Goal: Information Seeking & Learning: Learn about a topic

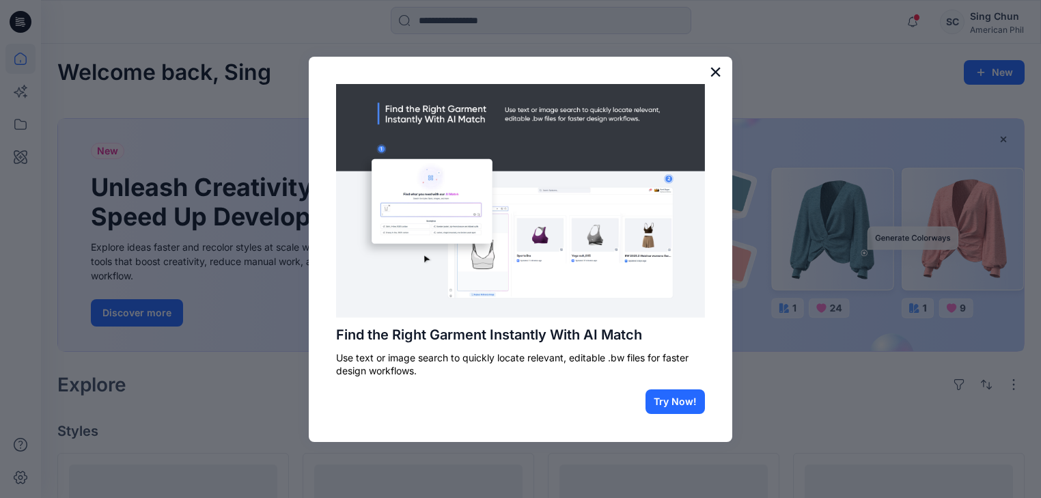
click at [716, 70] on button "×" at bounding box center [715, 72] width 13 height 22
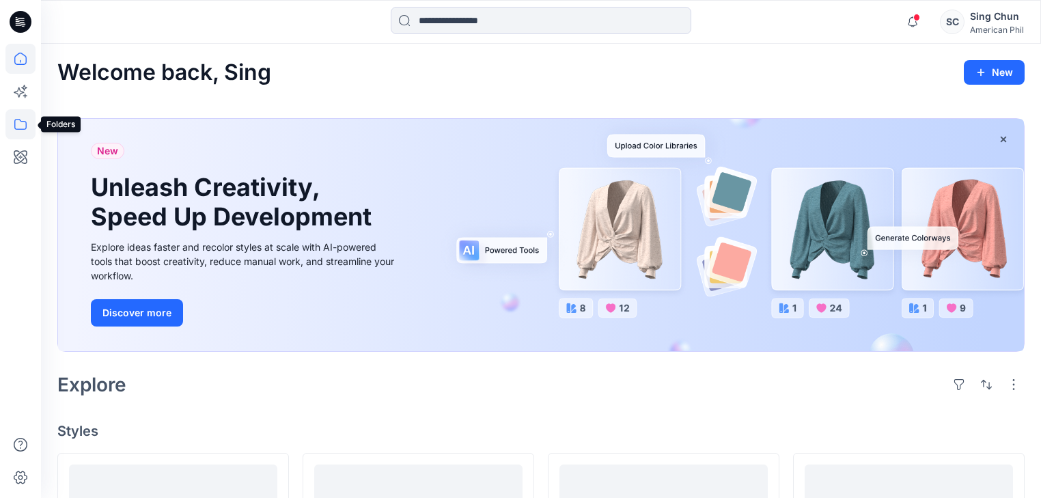
click at [19, 124] on icon at bounding box center [20, 124] width 30 height 30
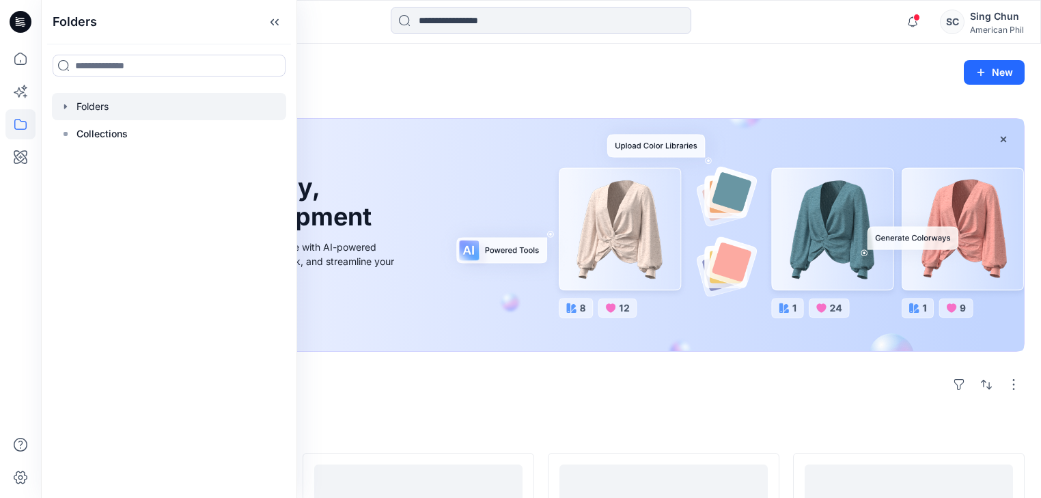
click at [109, 115] on div at bounding box center [169, 106] width 234 height 27
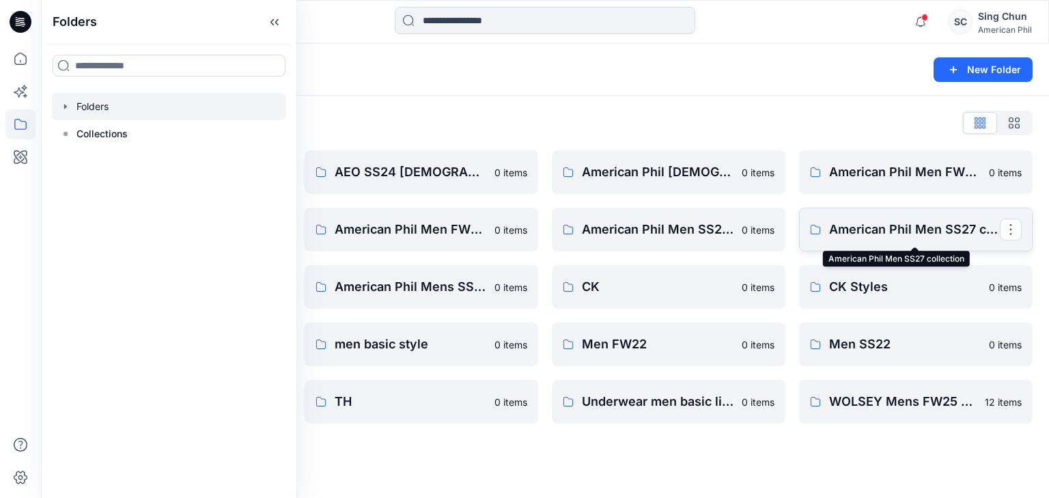
click at [898, 238] on p "American Phil Men SS27 collection" at bounding box center [914, 229] width 171 height 19
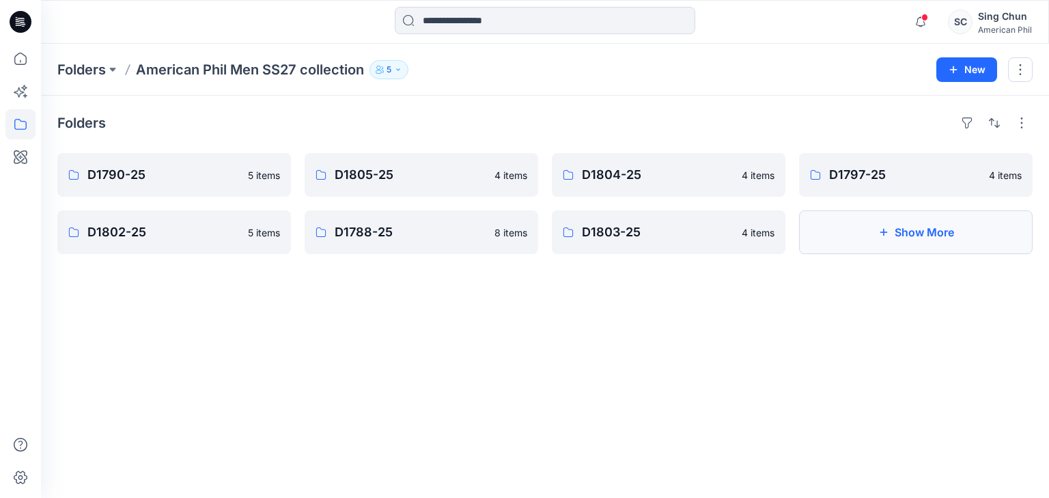
click at [906, 251] on button "Show More" at bounding box center [916, 232] width 234 height 44
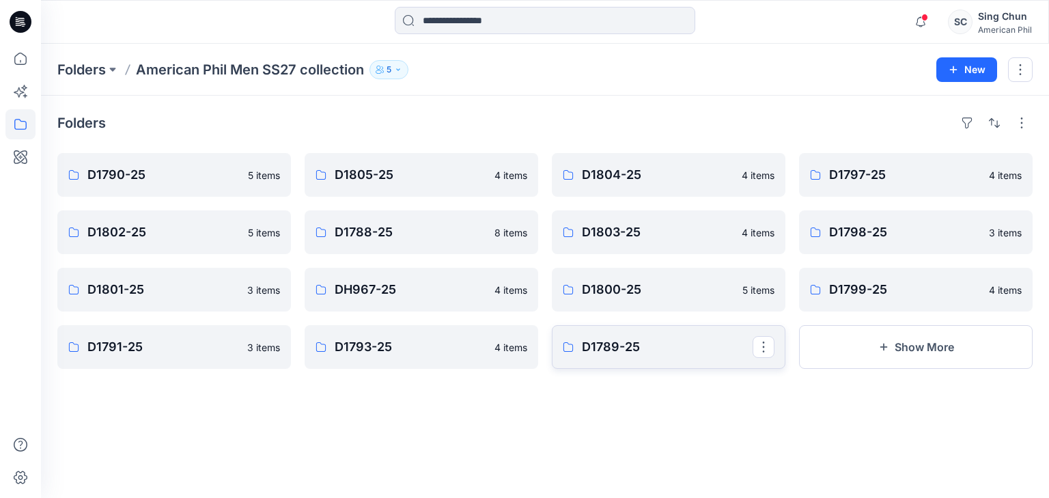
click at [616, 357] on p "D1789-25" at bounding box center [667, 347] width 171 height 19
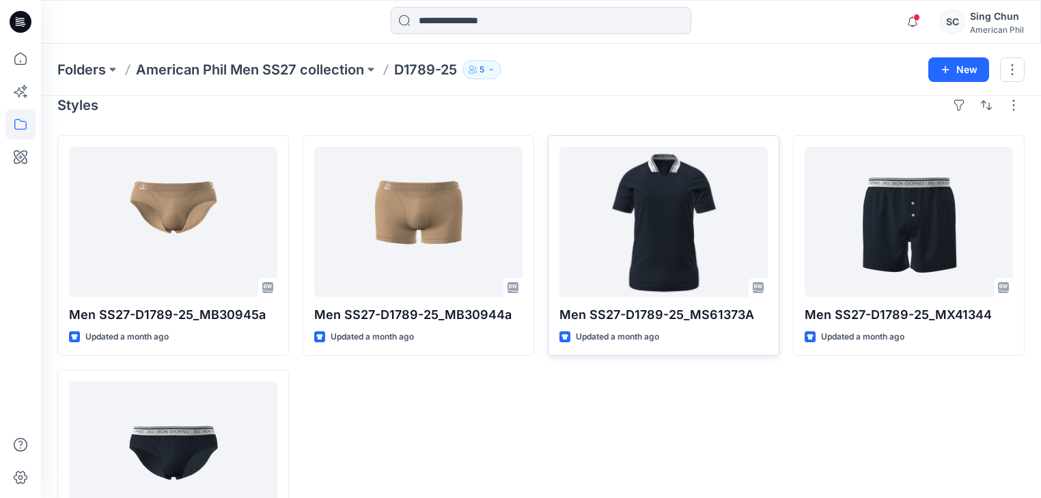
scroll to position [55, 0]
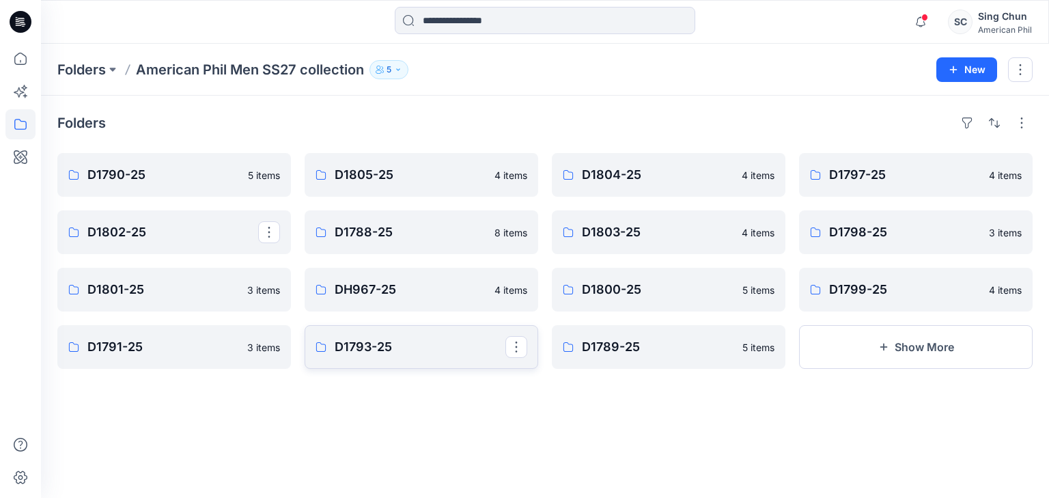
click at [440, 357] on p "D1793-25" at bounding box center [420, 347] width 171 height 19
click at [246, 356] on p "D1791-25" at bounding box center [172, 347] width 171 height 19
click at [901, 294] on p "D1799-25" at bounding box center [914, 289] width 171 height 19
click at [678, 297] on p "D1800-25" at bounding box center [667, 289] width 171 height 19
click at [397, 299] on p "DH967-25" at bounding box center [420, 289] width 171 height 19
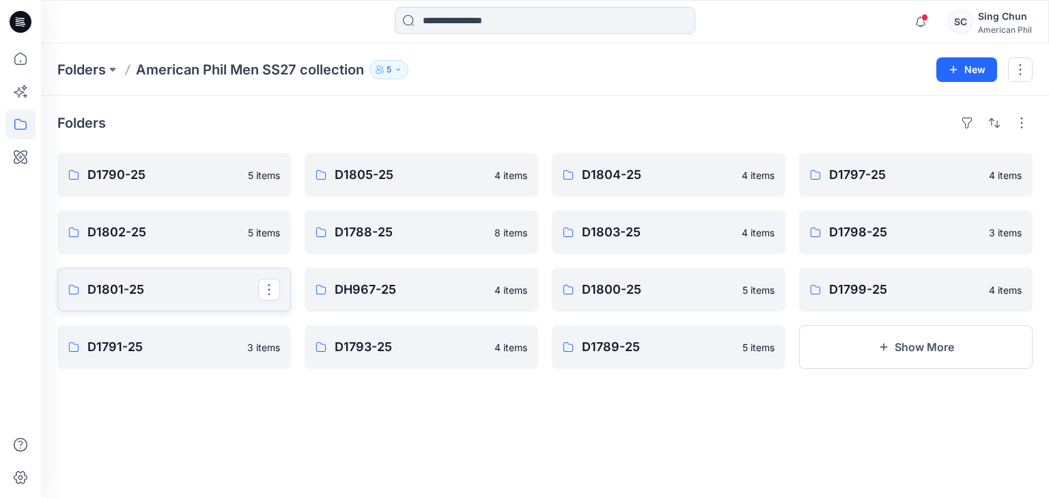
click at [197, 295] on p "D1801-25" at bounding box center [172, 289] width 171 height 19
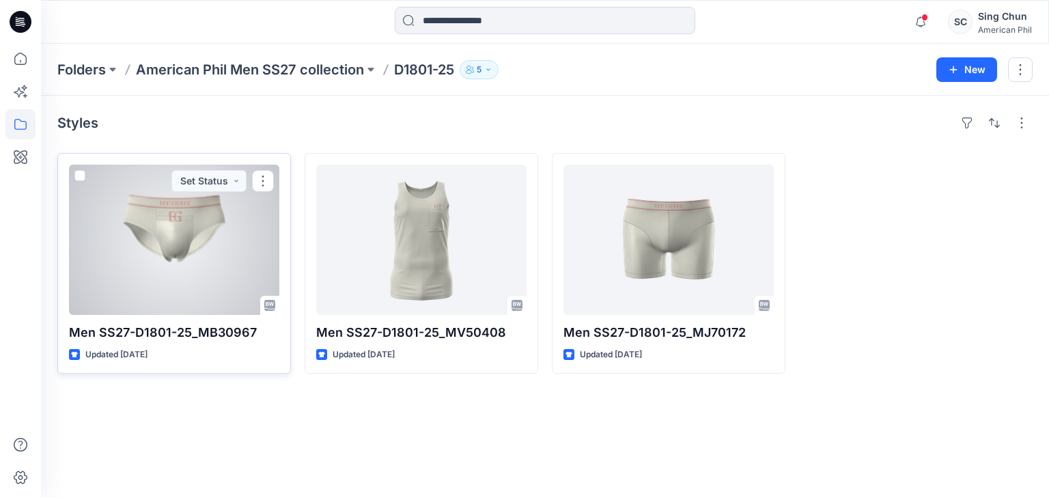
click at [184, 260] on div at bounding box center [174, 240] width 210 height 150
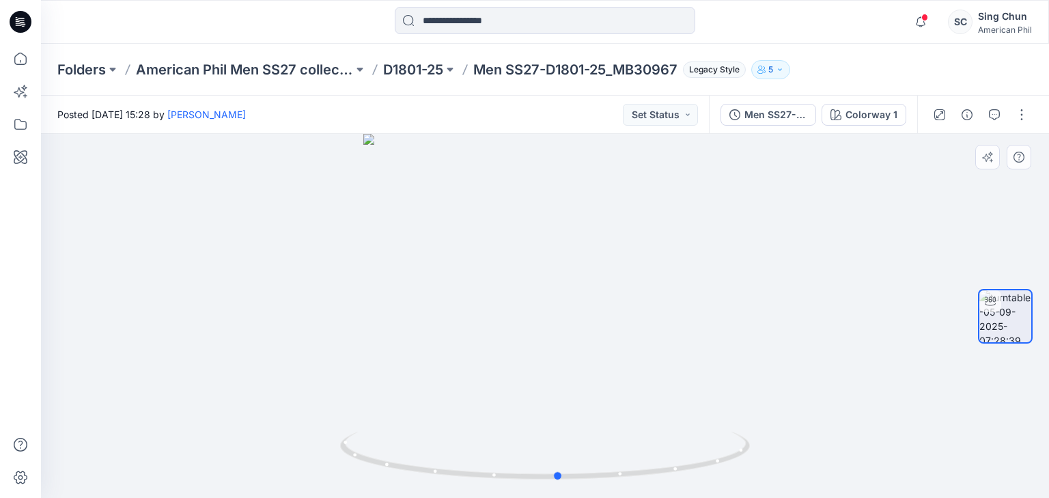
drag, startPoint x: 623, startPoint y: 373, endPoint x: 637, endPoint y: 355, distance: 22.4
click at [637, 355] on div at bounding box center [545, 316] width 1009 height 364
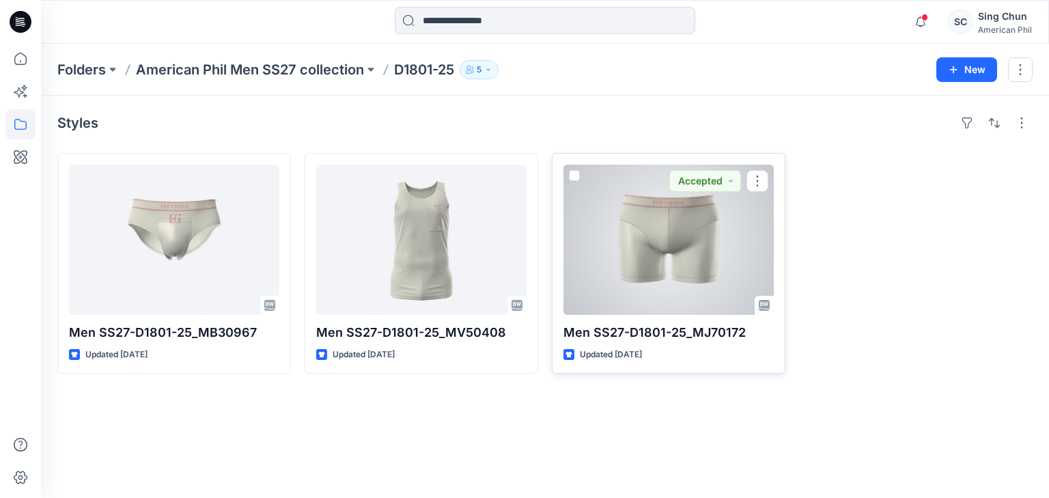
click at [663, 262] on div at bounding box center [669, 240] width 210 height 150
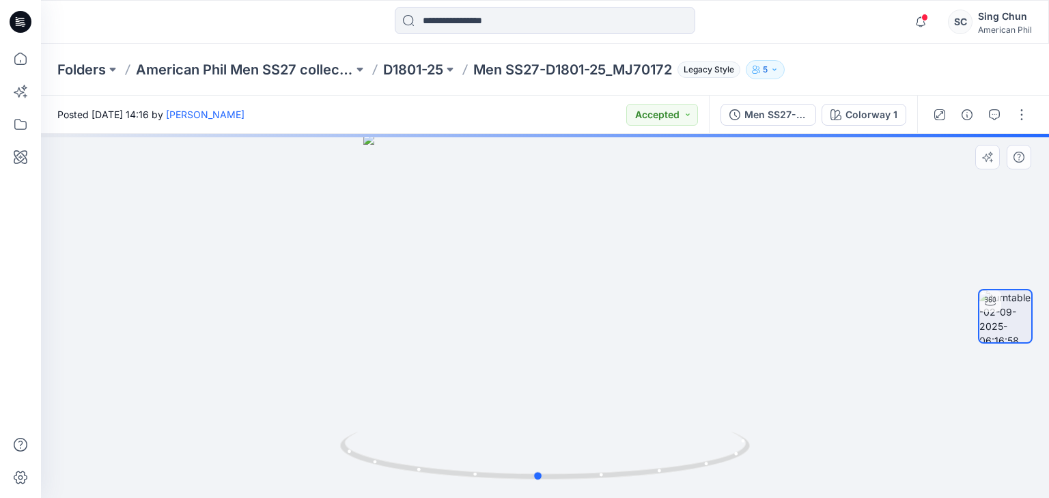
drag, startPoint x: 660, startPoint y: 372, endPoint x: 653, endPoint y: 329, distance: 42.9
click at [653, 329] on div at bounding box center [545, 316] width 1009 height 364
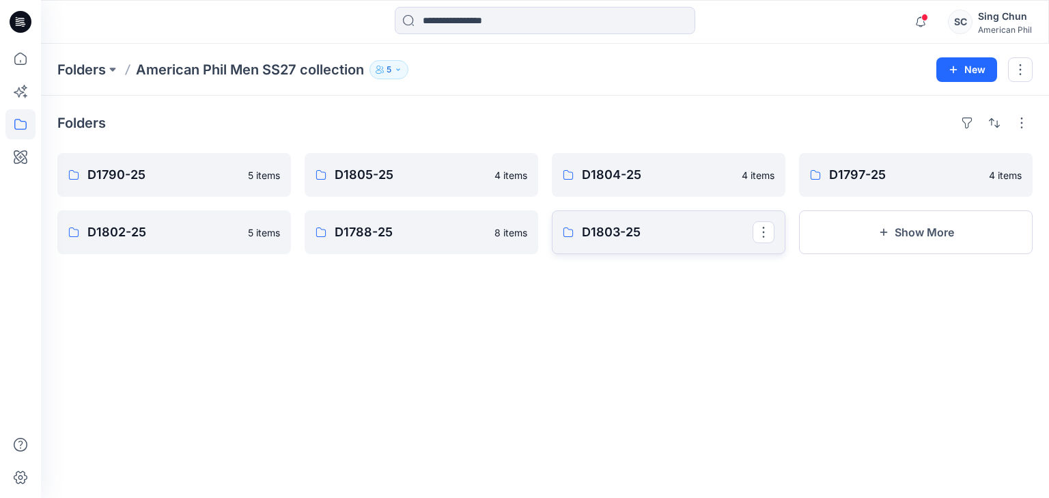
click at [619, 241] on p "D1803-25" at bounding box center [667, 232] width 171 height 19
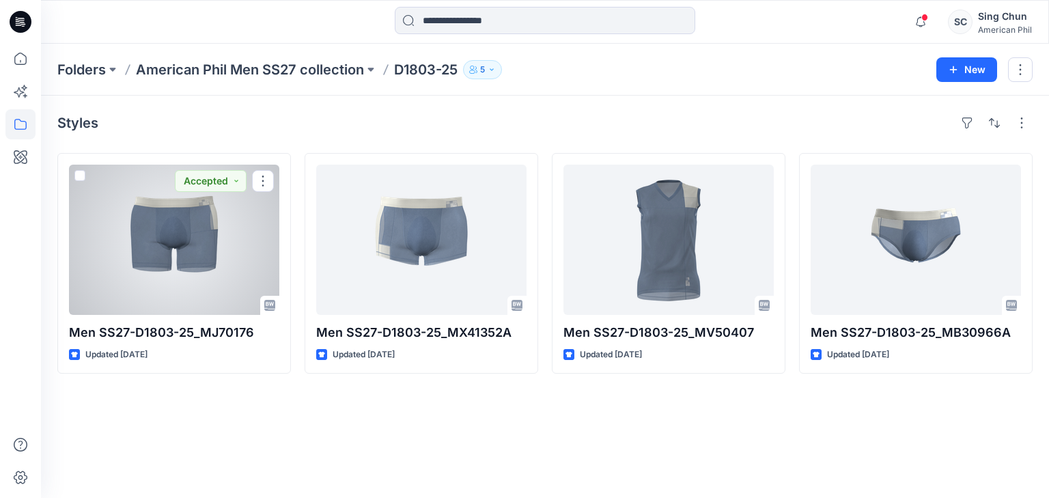
click at [165, 257] on div at bounding box center [174, 240] width 210 height 150
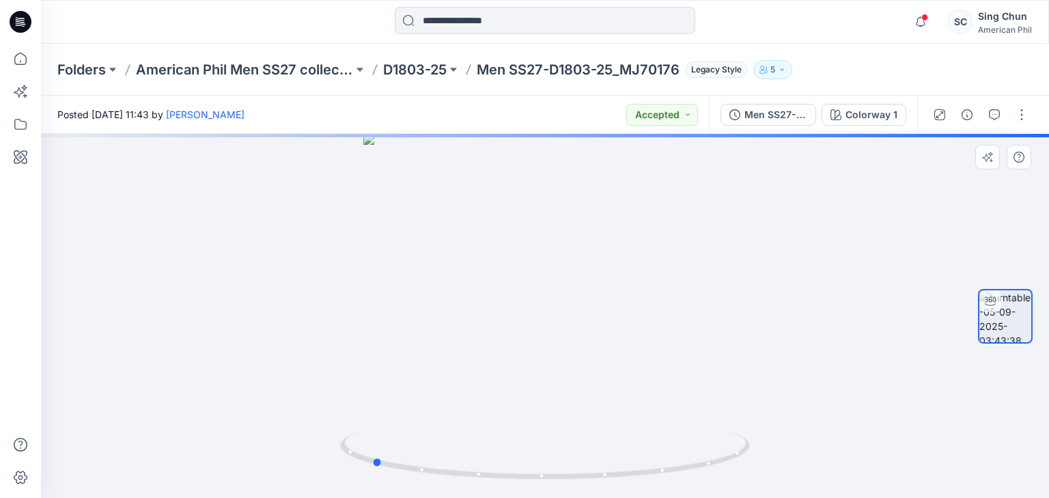
drag, startPoint x: 599, startPoint y: 396, endPoint x: 483, endPoint y: 363, distance: 120.5
click at [452, 378] on div at bounding box center [545, 316] width 1009 height 364
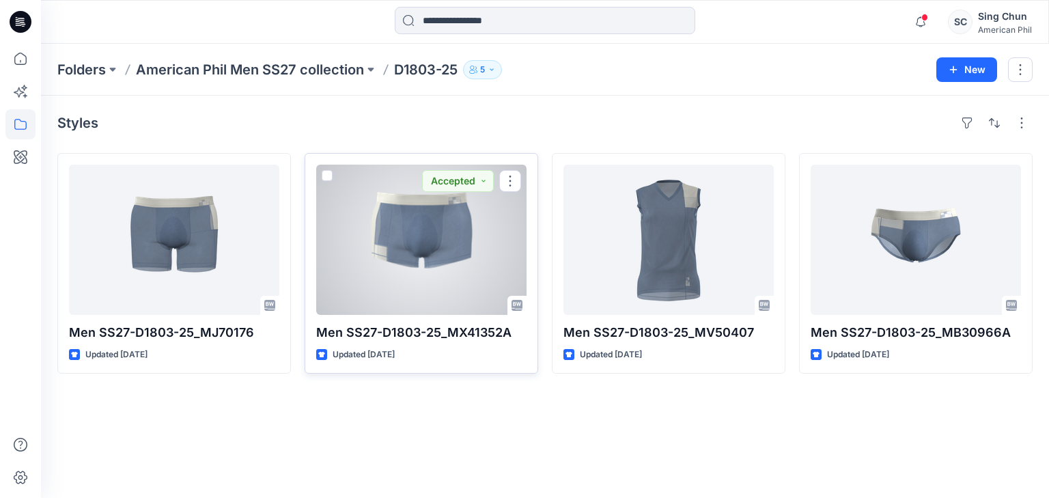
click at [420, 254] on div at bounding box center [421, 240] width 210 height 150
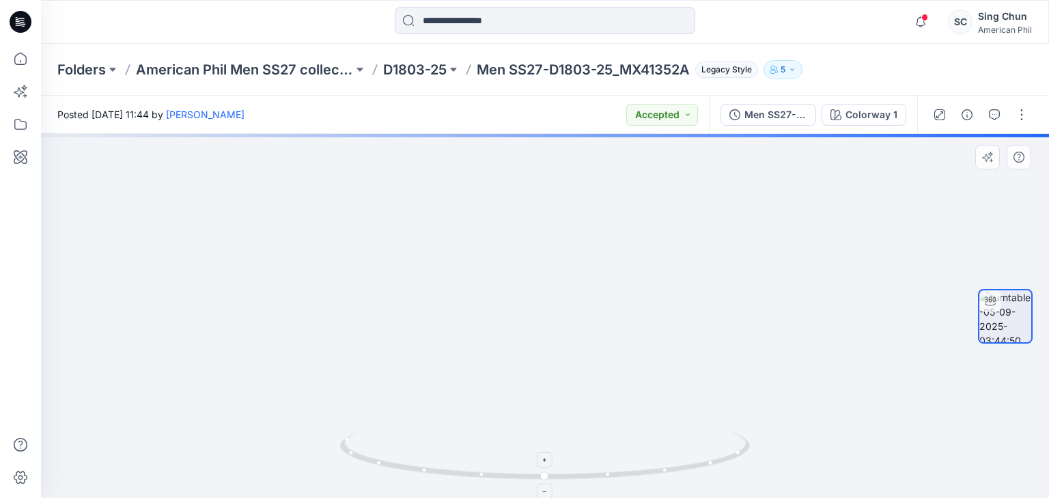
drag, startPoint x: 517, startPoint y: 423, endPoint x: 560, endPoint y: 450, distance: 51.2
click at [625, 418] on img at bounding box center [545, 292] width 443 height 411
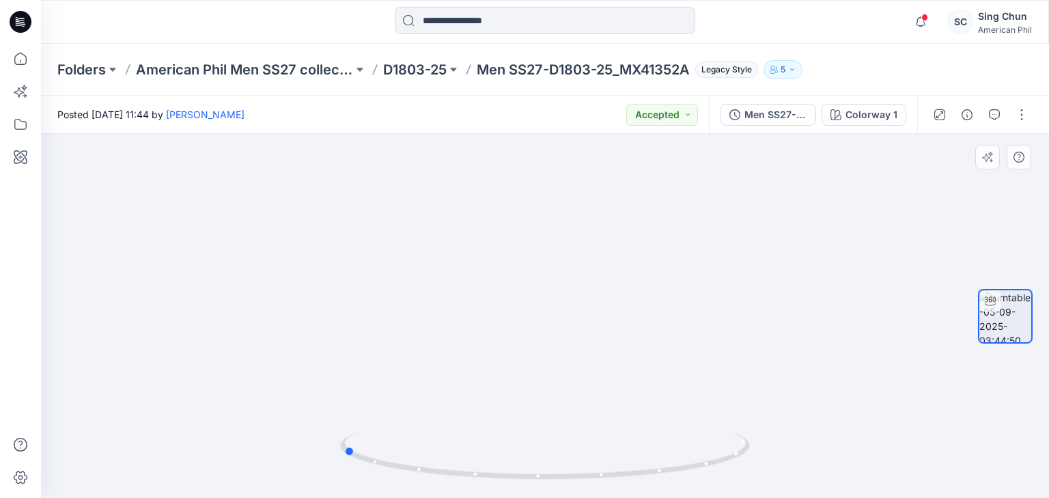
drag, startPoint x: 530, startPoint y: 465, endPoint x: 730, endPoint y: 407, distance: 208.5
click at [730, 407] on div at bounding box center [545, 316] width 1009 height 364
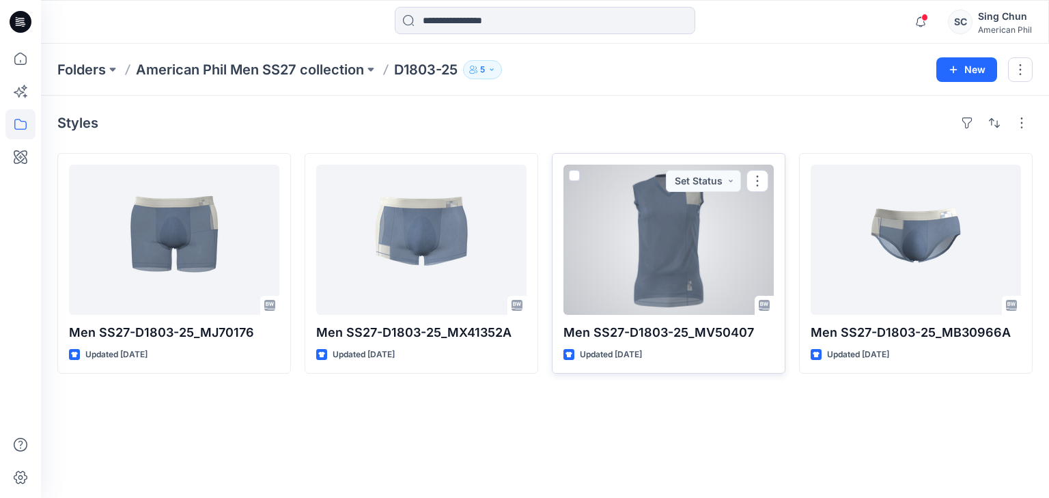
click at [672, 282] on div at bounding box center [669, 240] width 210 height 150
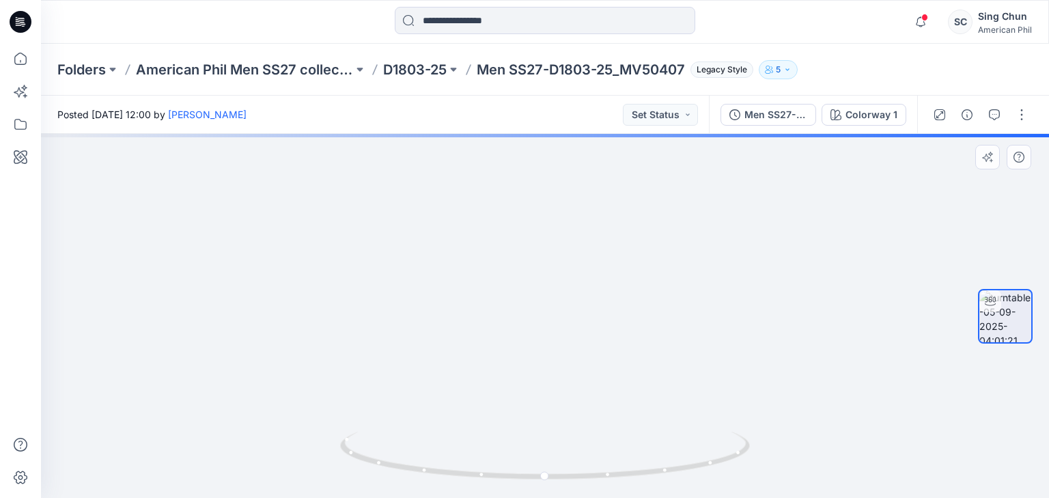
drag, startPoint x: 588, startPoint y: 230, endPoint x: 596, endPoint y: 243, distance: 15.9
click at [596, 243] on img at bounding box center [545, 244] width 681 height 508
drag, startPoint x: 621, startPoint y: 433, endPoint x: 551, endPoint y: 342, distance: 115.1
click at [451, 405] on div at bounding box center [545, 316] width 1009 height 364
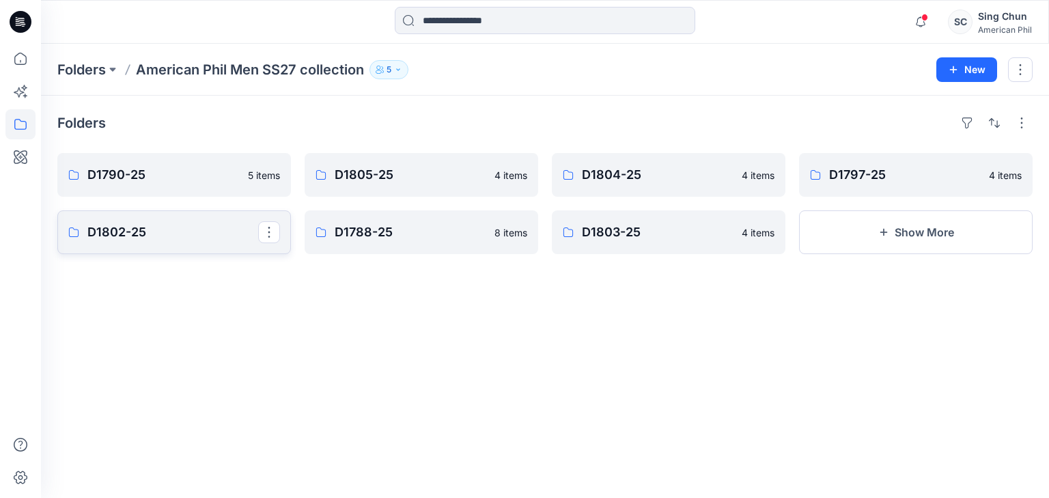
click at [174, 239] on p "D1802-25" at bounding box center [172, 232] width 171 height 19
click at [634, 184] on p "D1804-25" at bounding box center [667, 174] width 171 height 19
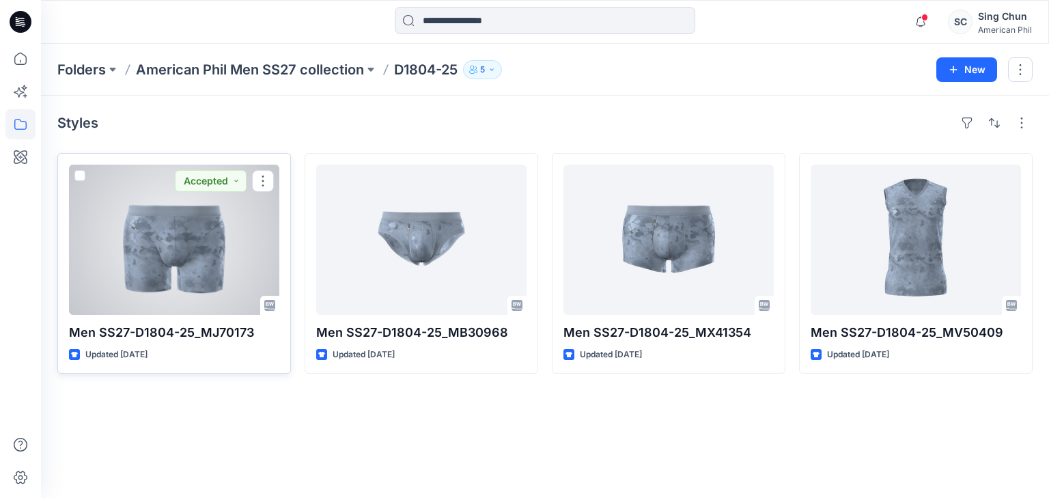
click at [183, 260] on div at bounding box center [174, 240] width 210 height 150
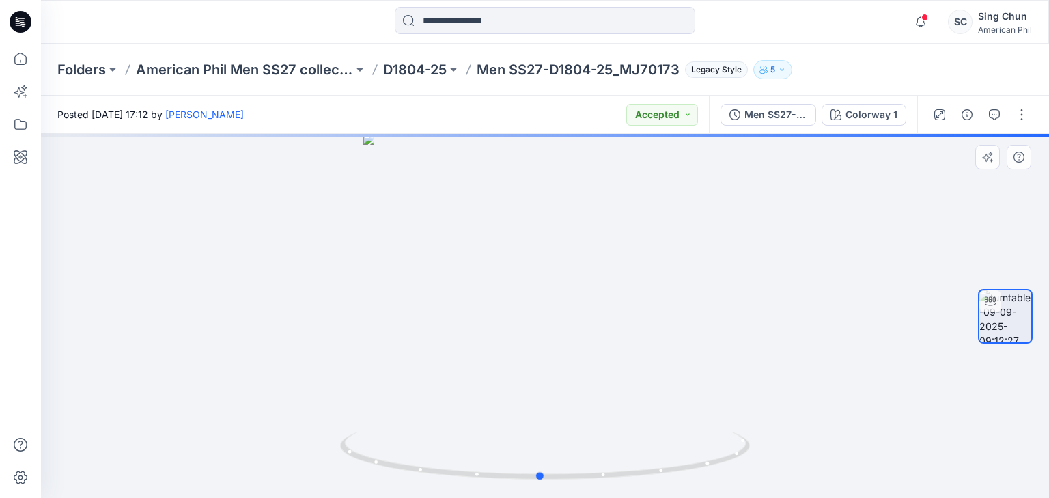
drag, startPoint x: 640, startPoint y: 428, endPoint x: 673, endPoint y: 379, distance: 59.5
click at [641, 425] on div at bounding box center [545, 316] width 1009 height 364
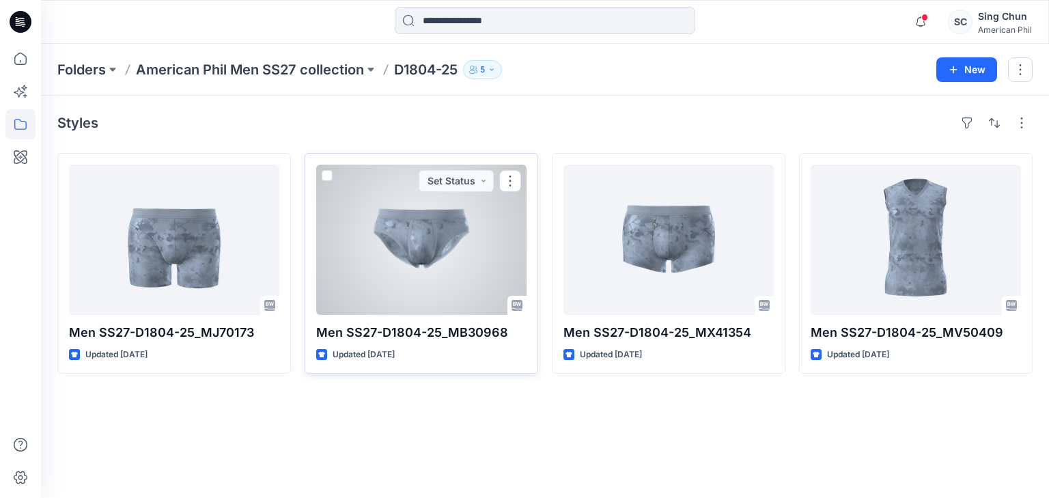
click at [429, 232] on div at bounding box center [421, 240] width 210 height 150
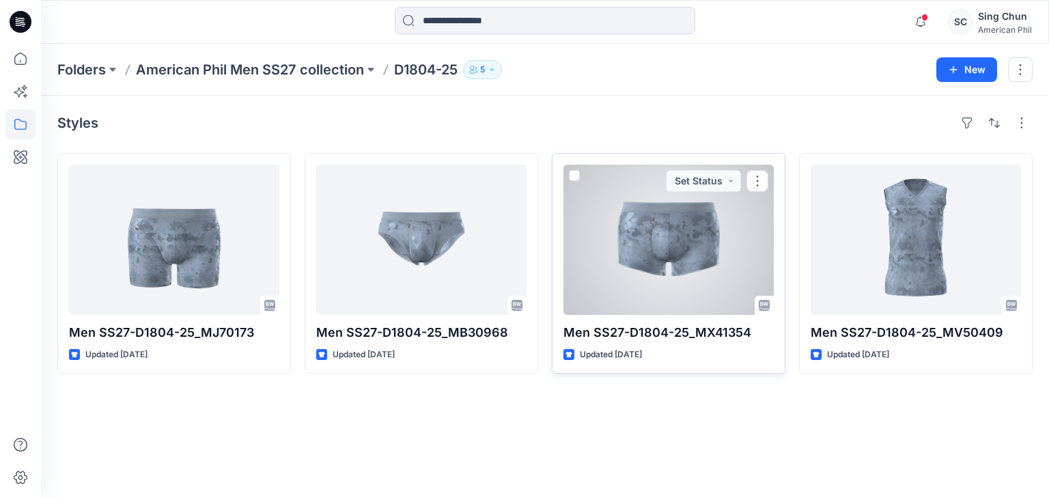
click at [667, 248] on div at bounding box center [669, 240] width 210 height 150
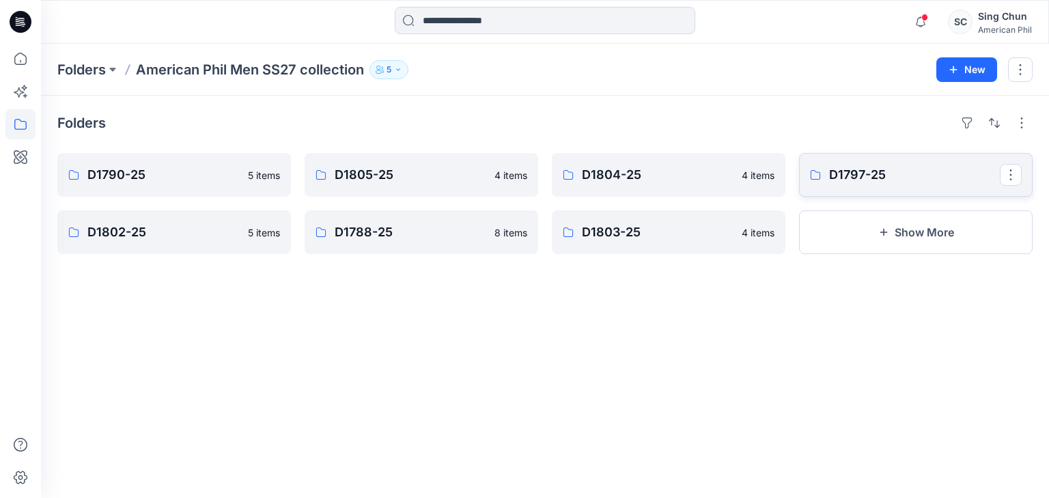
click at [853, 178] on p "D1797-25" at bounding box center [914, 174] width 171 height 19
click at [674, 182] on p "D1804-25" at bounding box center [667, 174] width 171 height 19
click at [445, 184] on p "D1805-25" at bounding box center [420, 174] width 171 height 19
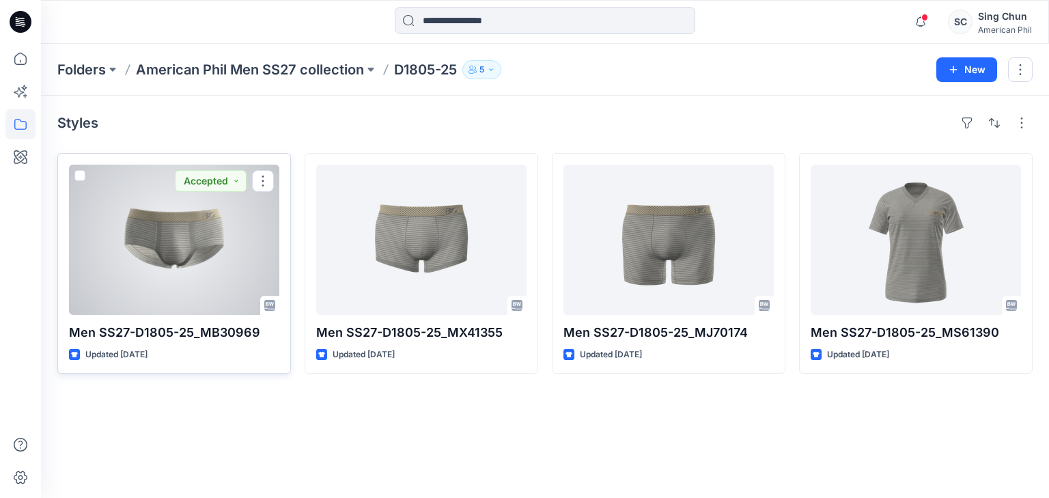
click at [192, 256] on div at bounding box center [174, 240] width 210 height 150
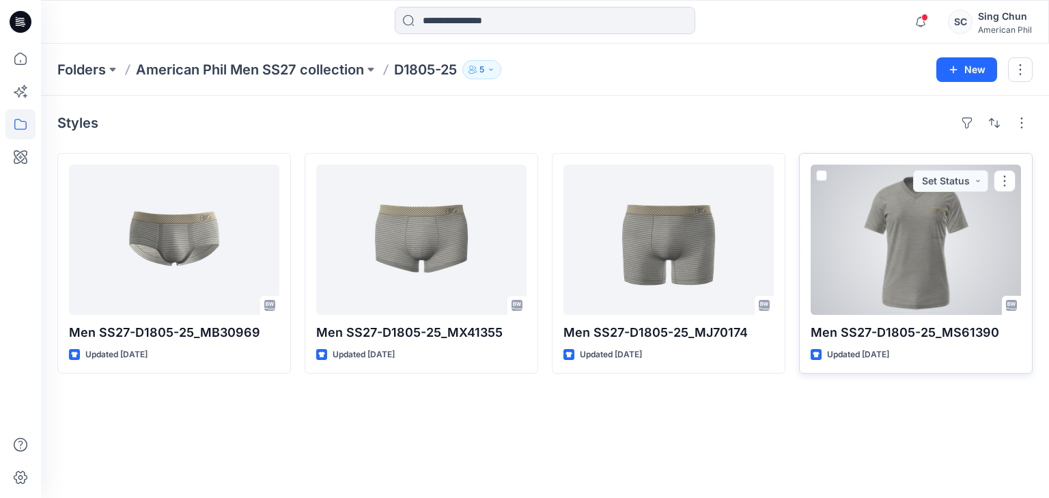
click at [880, 236] on div at bounding box center [916, 240] width 210 height 150
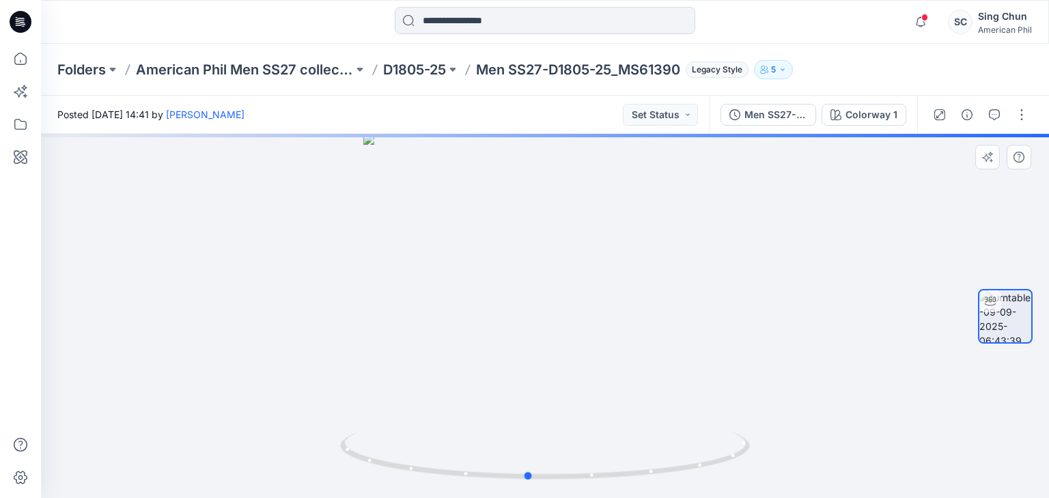
drag, startPoint x: 641, startPoint y: 394, endPoint x: 642, endPoint y: 331, distance: 62.9
click at [627, 373] on div at bounding box center [545, 316] width 1009 height 364
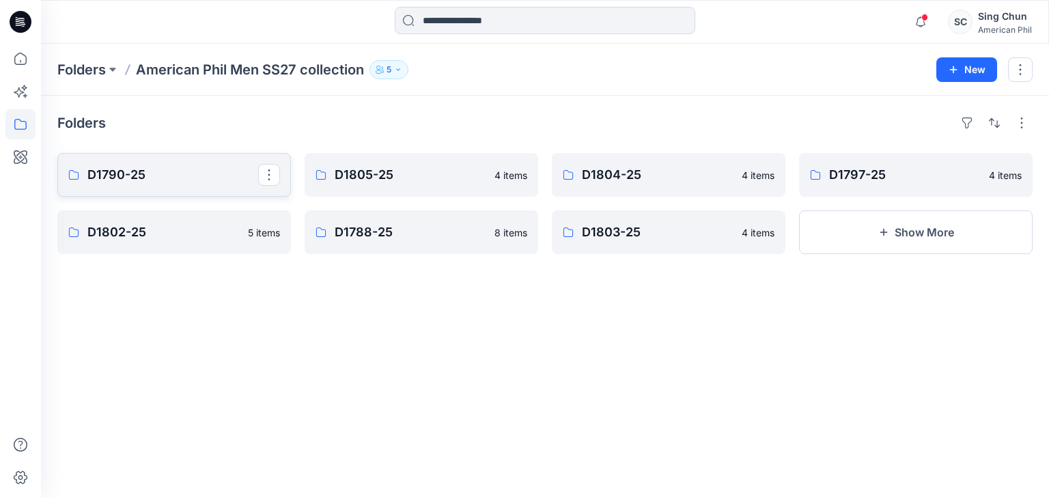
click at [188, 184] on p "D1790-25" at bounding box center [172, 174] width 171 height 19
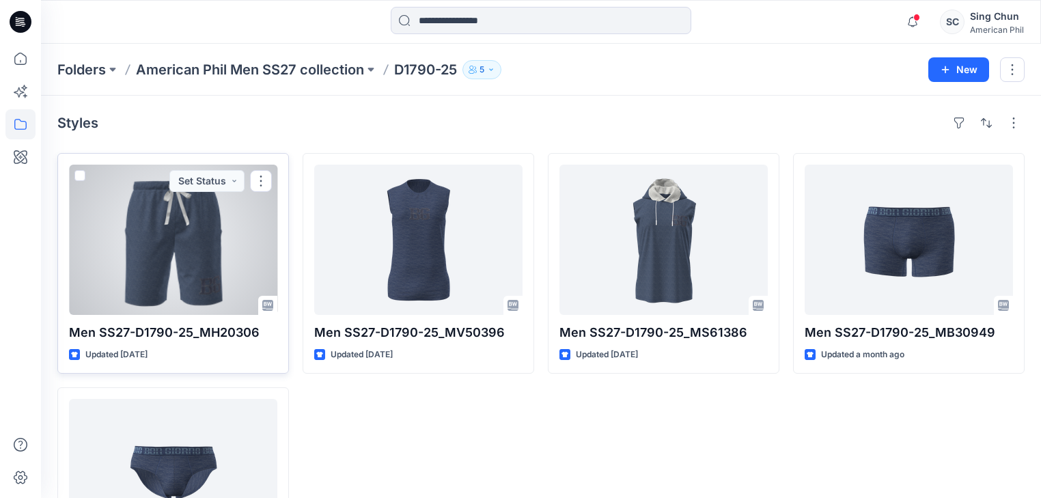
click at [215, 245] on div at bounding box center [173, 240] width 208 height 150
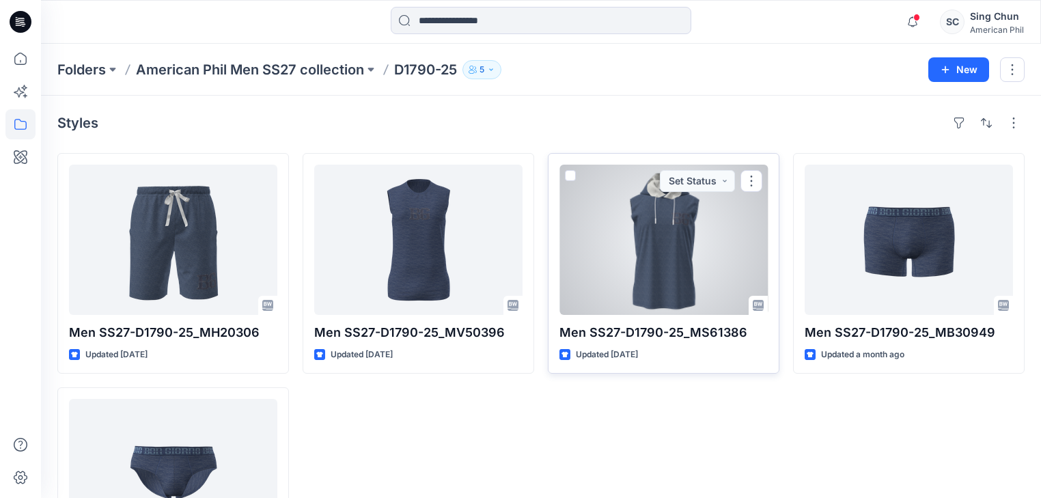
click at [664, 258] on div at bounding box center [664, 240] width 208 height 150
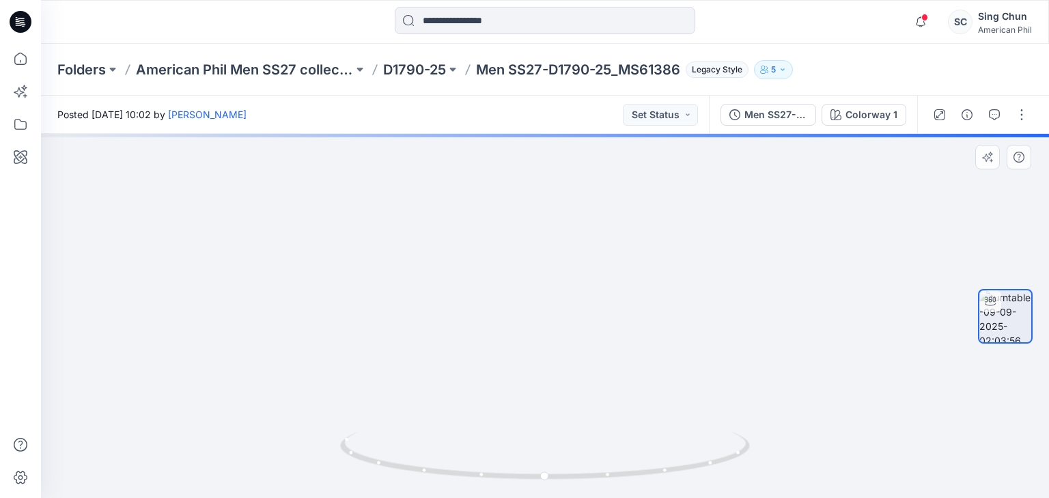
drag, startPoint x: 556, startPoint y: 211, endPoint x: 558, endPoint y: 247, distance: 35.6
click at [558, 247] on img at bounding box center [545, 255] width 681 height 486
